Goal: Information Seeking & Learning: Find specific fact

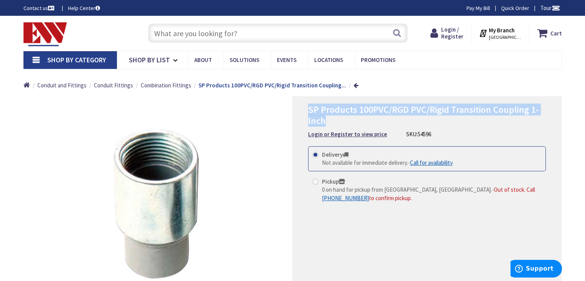
drag, startPoint x: 311, startPoint y: 109, endPoint x: 330, endPoint y: 120, distance: 22.6
click at [330, 120] on h1 "SP Products 100PVC/RGD PVC/Rigid Transition Coupling 1-Inch" at bounding box center [427, 115] width 238 height 22
copy span "SP Products 100PVC/RGD PVC/Rigid Transition Coupling 1-Inch"
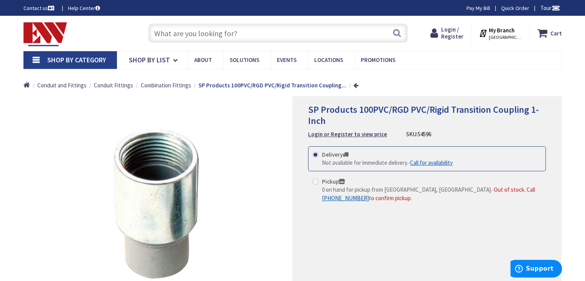
click at [384, 234] on div "SP Products 100PVC/RGD PVC/Rigid Transition Coupling 1-Inch Login or Register t…" at bounding box center [427, 207] width 269 height 223
click at [354, 86] on link at bounding box center [356, 85] width 5 height 6
click at [354, 85] on link at bounding box center [356, 85] width 5 height 6
click at [306, 84] on strong "SP Products 100PVC/RGD PVC/Rigid Transition Coupling..." at bounding box center [273, 85] width 148 height 7
click at [180, 87] on span "Combination Fittings" at bounding box center [166, 85] width 50 height 7
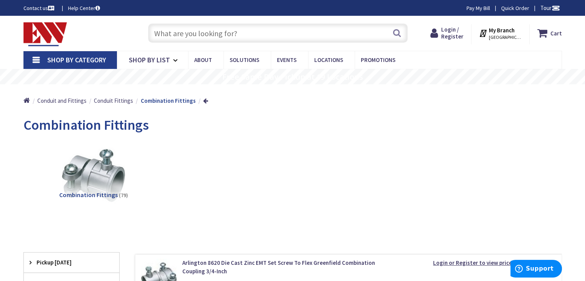
click at [186, 35] on input "text" at bounding box center [278, 32] width 260 height 19
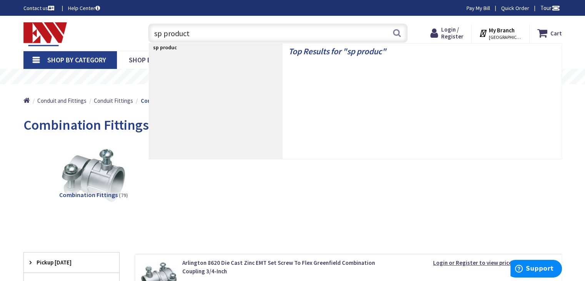
type input "sp products"
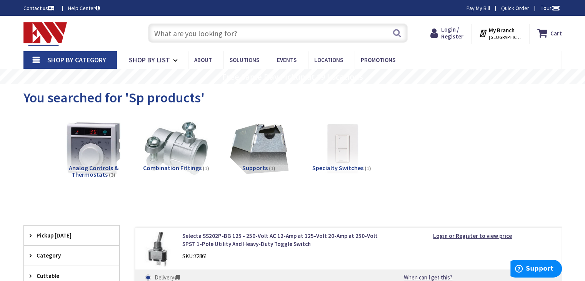
click at [256, 35] on input "text" at bounding box center [278, 32] width 260 height 19
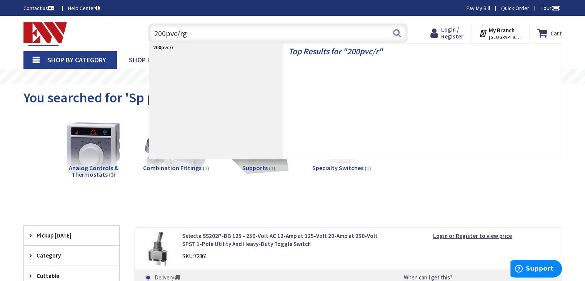
type input "200pvc/rgd"
